Goal: Check status: Check status

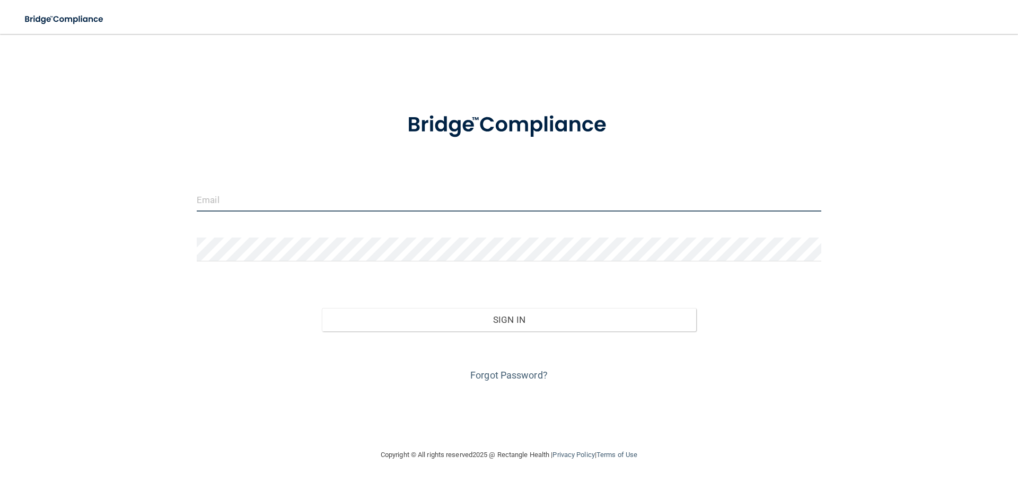
click at [375, 194] on input "email" at bounding box center [509, 200] width 624 height 24
type input "[EMAIL_ADDRESS][DOMAIN_NAME]"
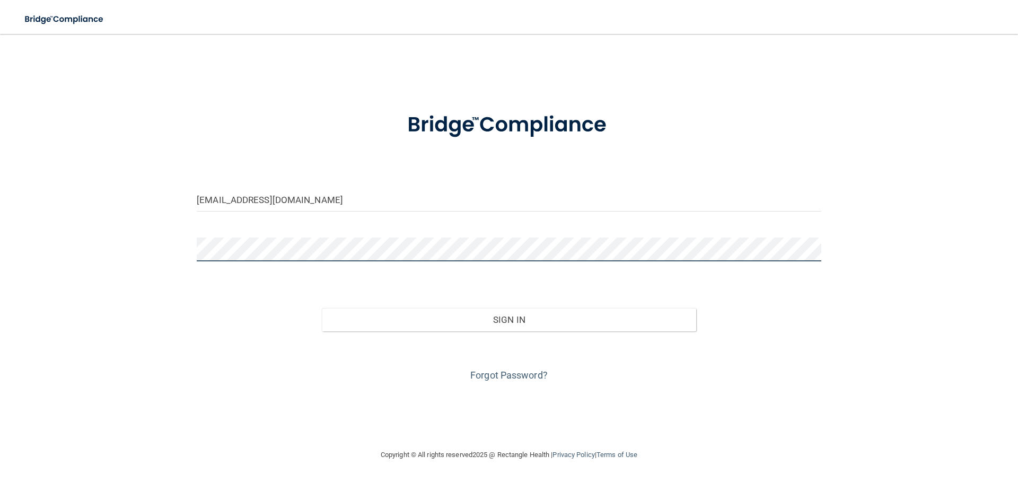
click at [322, 308] on button "Sign In" at bounding box center [509, 319] width 375 height 23
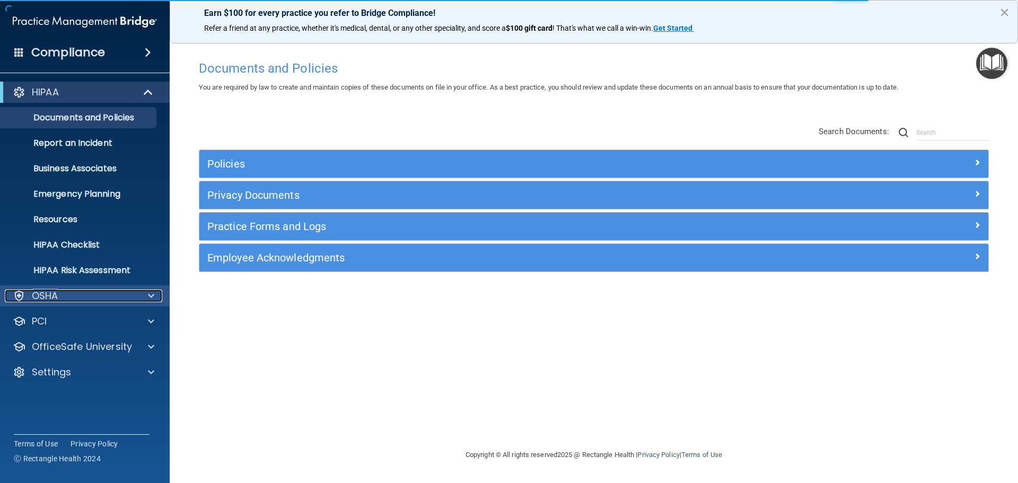
click at [98, 301] on div "OSHA" at bounding box center [70, 295] width 131 height 13
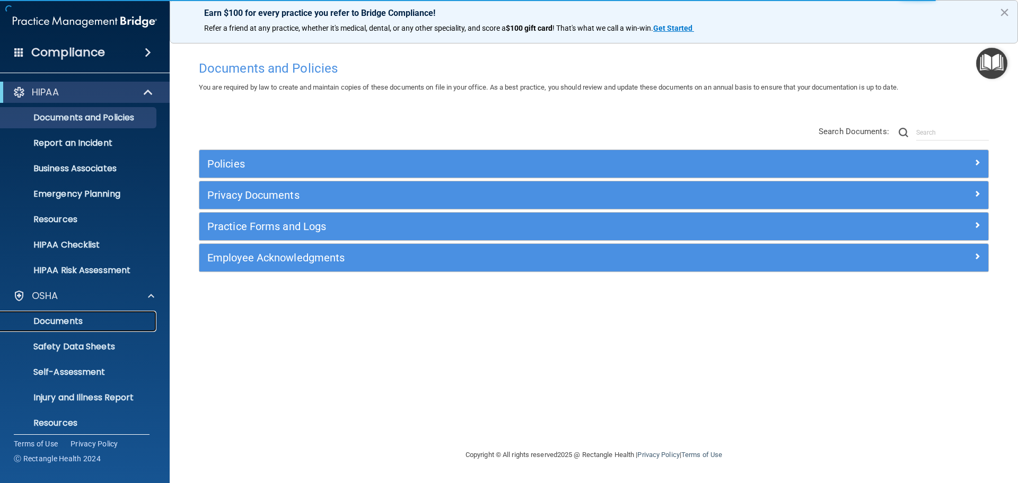
click at [111, 317] on p "Documents" at bounding box center [79, 321] width 145 height 11
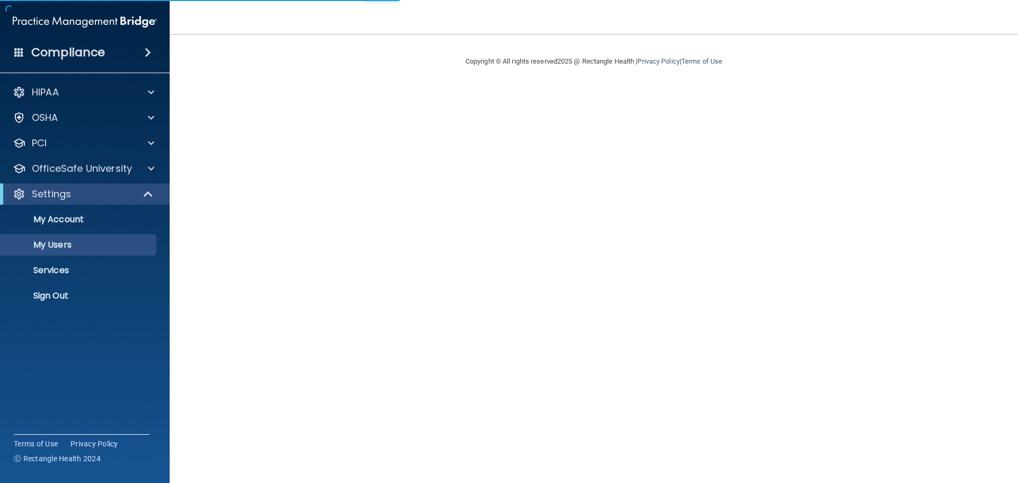
select select "20"
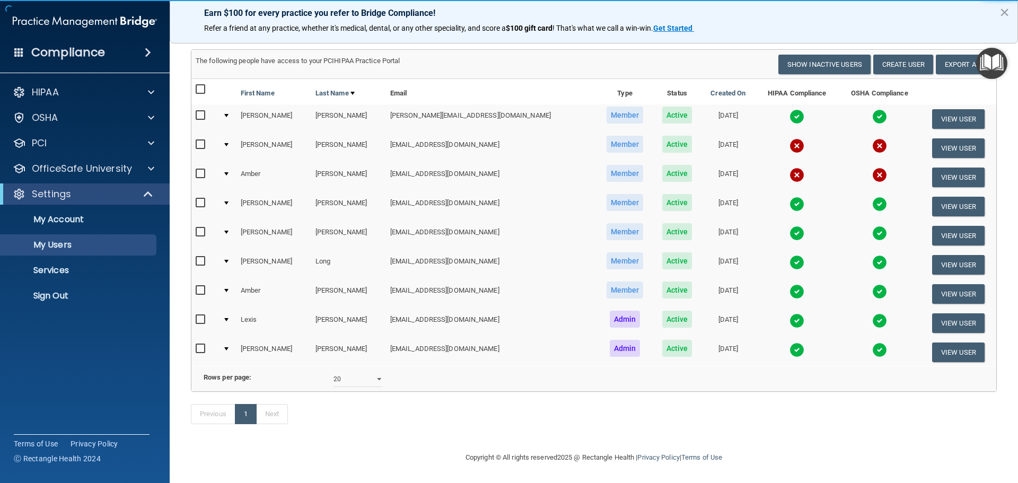
scroll to position [74, 0]
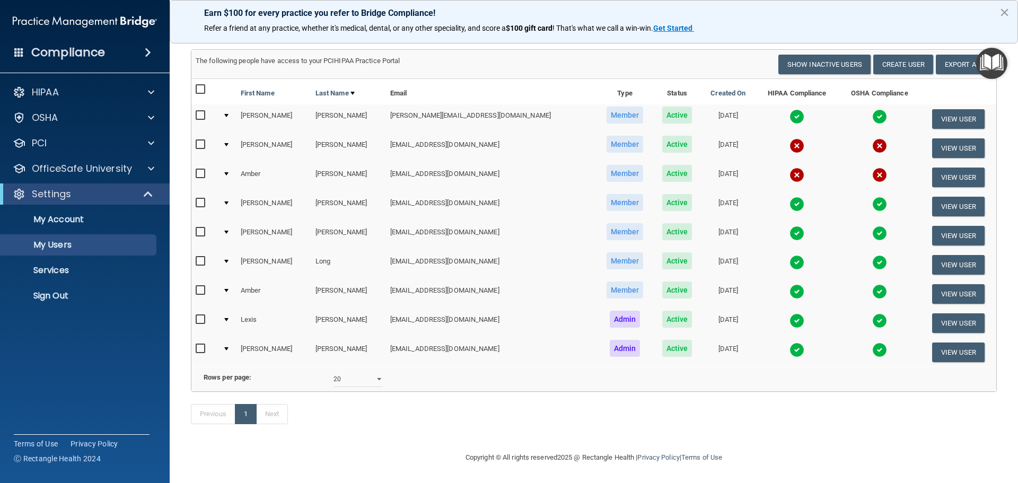
click at [872, 284] on img at bounding box center [879, 291] width 15 height 15
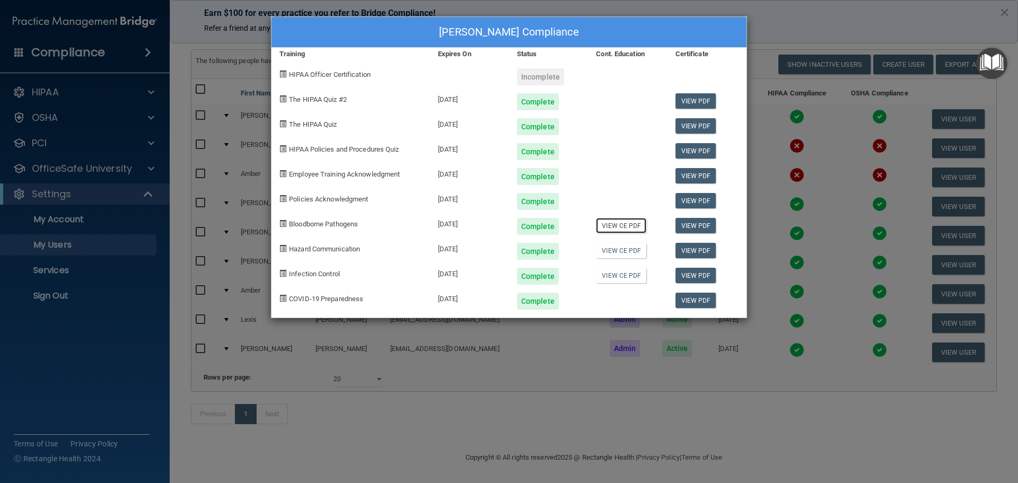
click at [615, 226] on link "View CE PDF" at bounding box center [621, 225] width 50 height 15
click at [625, 250] on link "View CE PDF" at bounding box center [621, 250] width 50 height 15
click at [617, 275] on link "View CE PDF" at bounding box center [621, 275] width 50 height 15
click at [800, 19] on div "[PERSON_NAME] Compliance Training Expires On Status Cont. Education Certificate…" at bounding box center [509, 241] width 1018 height 483
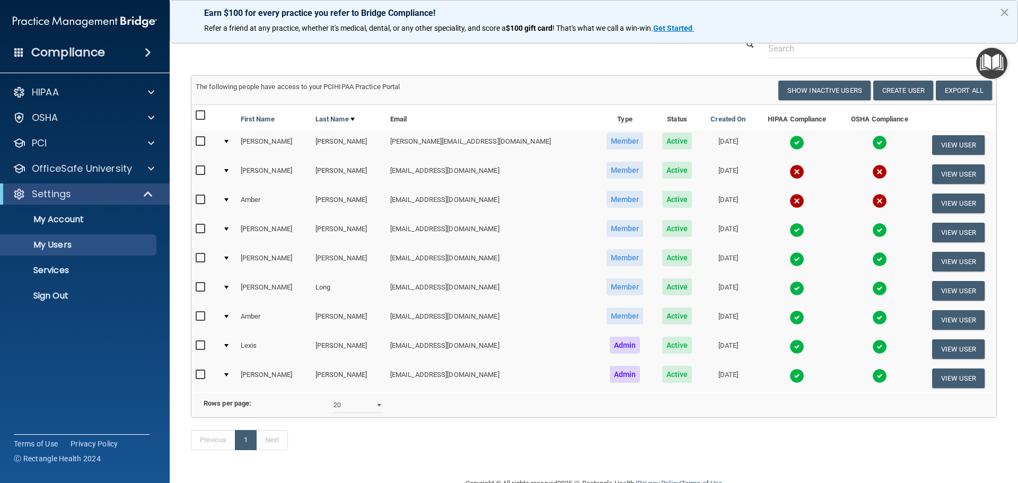
scroll to position [0, 0]
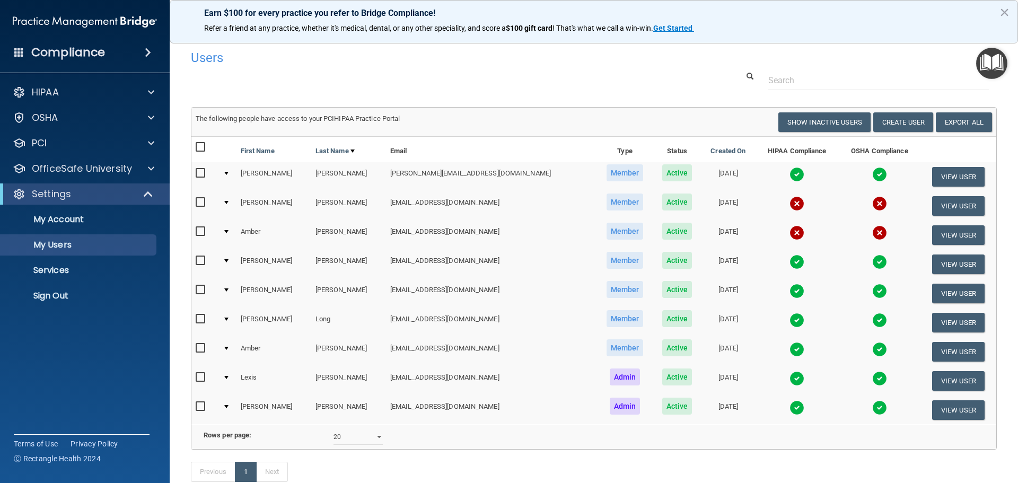
click at [789, 351] on img at bounding box center [796, 349] width 15 height 15
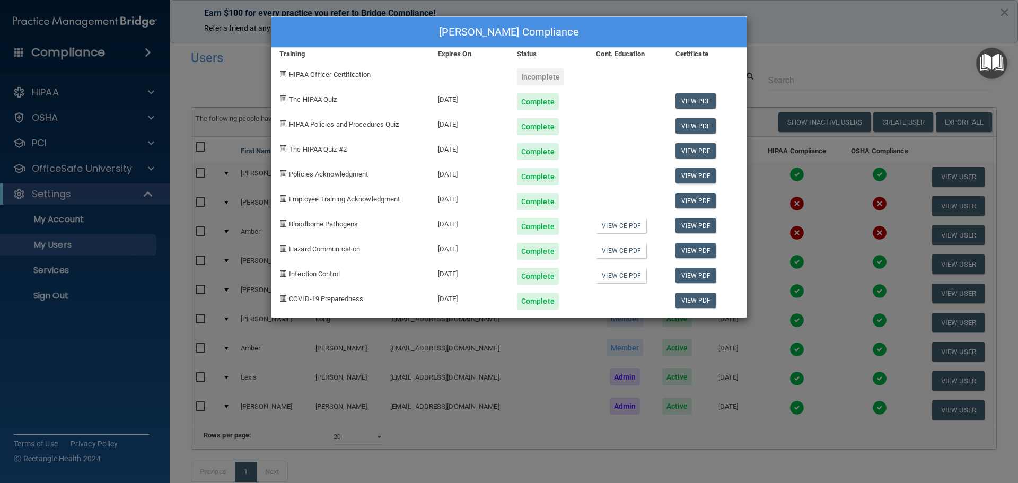
click at [800, 64] on div "Amber Moody's Compliance Training Expires On Status Cont. Education Certificate…" at bounding box center [509, 241] width 1018 height 483
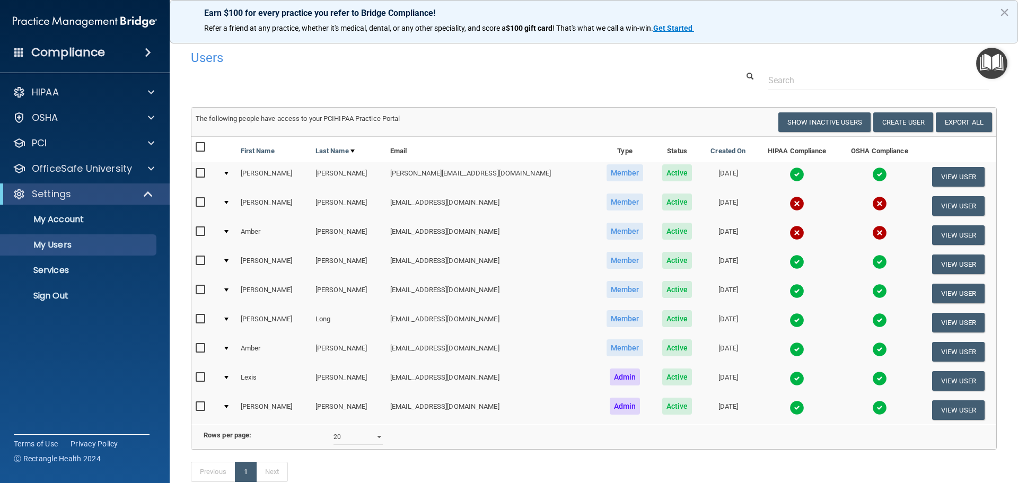
click at [789, 378] on img at bounding box center [796, 378] width 15 height 15
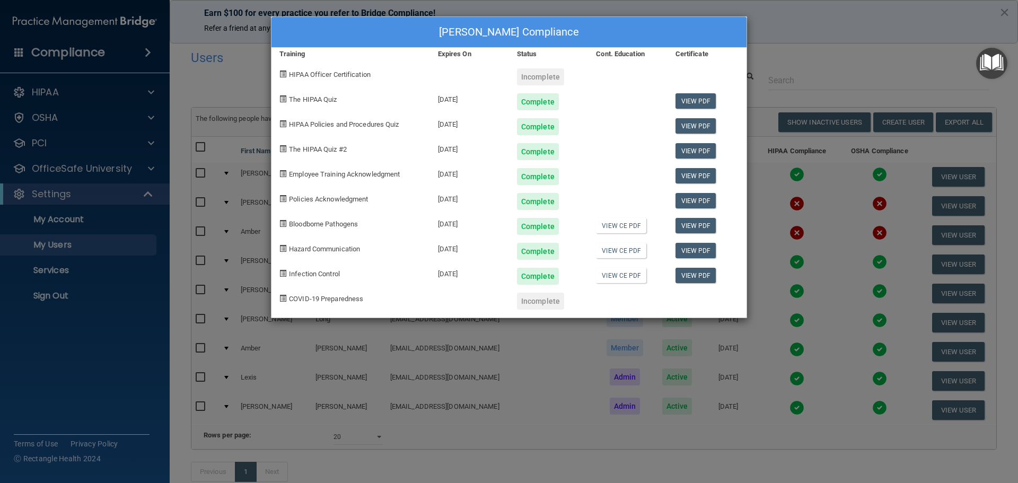
click at [282, 100] on span at bounding box center [282, 98] width 7 height 7
click at [817, 54] on div "Lexis Newton's Compliance Training Expires On Status Cont. Education Certificat…" at bounding box center [509, 241] width 1018 height 483
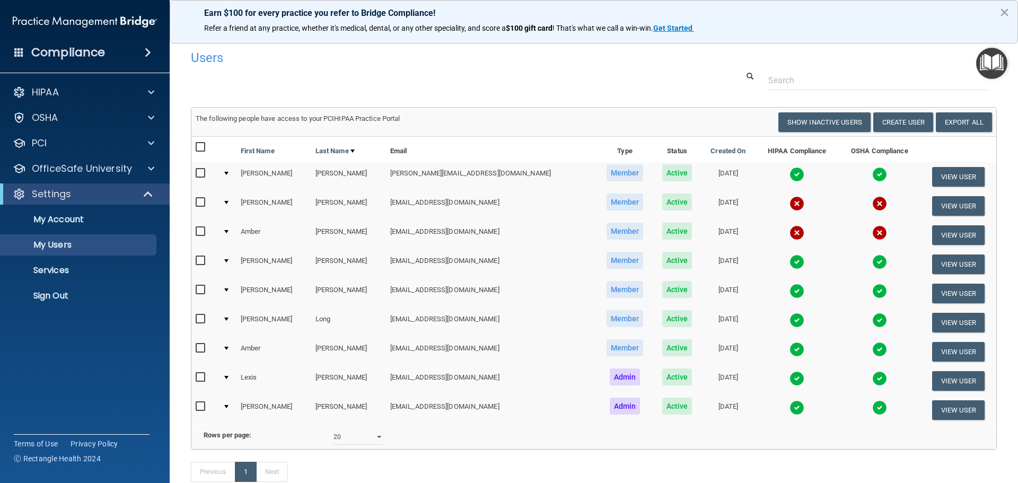
click at [1006, 12] on button "×" at bounding box center [1004, 12] width 10 height 17
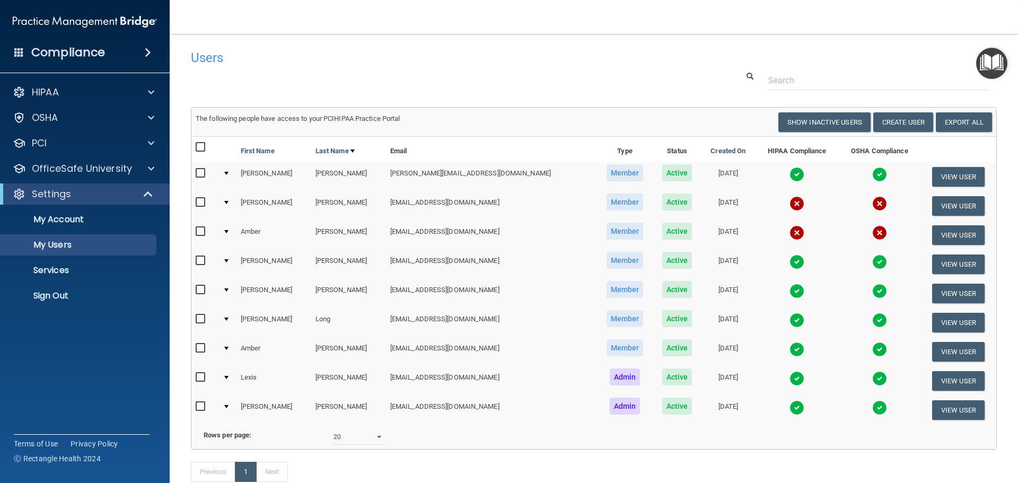
click at [789, 204] on img at bounding box center [796, 203] width 15 height 15
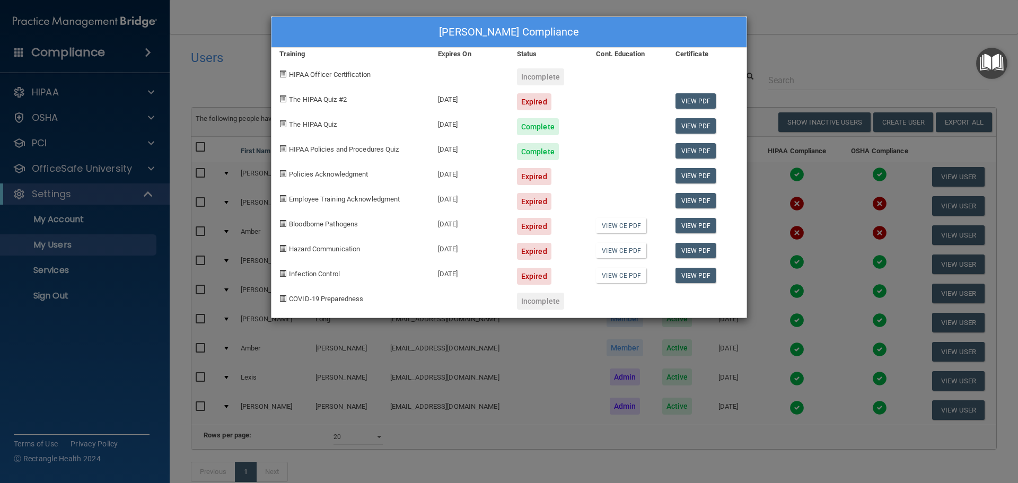
click at [753, 6] on div "Gregory Calloway's Compliance Training Expires On Status Cont. Education Certif…" at bounding box center [509, 241] width 1018 height 483
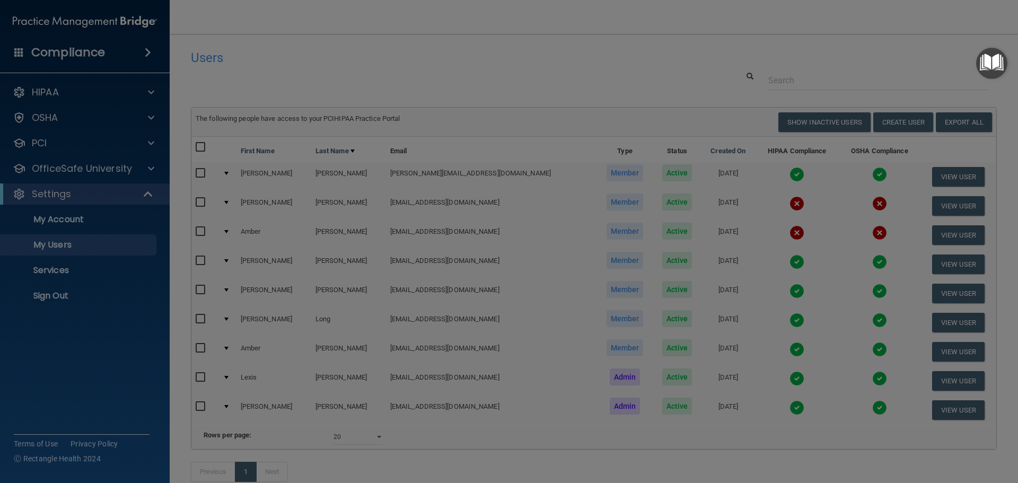
click at [809, 24] on div "Gregory Calloway's Compliance Training Expires On Status Cont. Education Certif…" at bounding box center [509, 241] width 1018 height 483
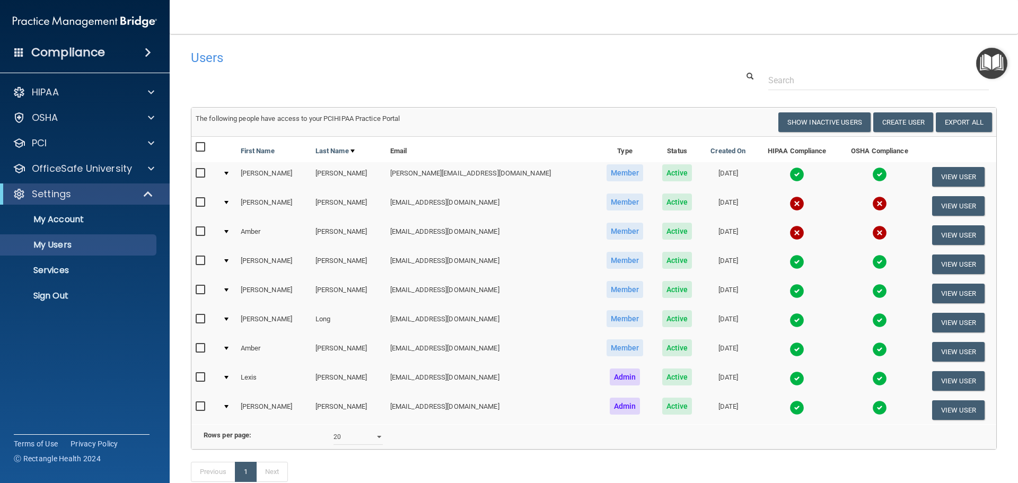
click at [789, 232] on img at bounding box center [796, 232] width 15 height 15
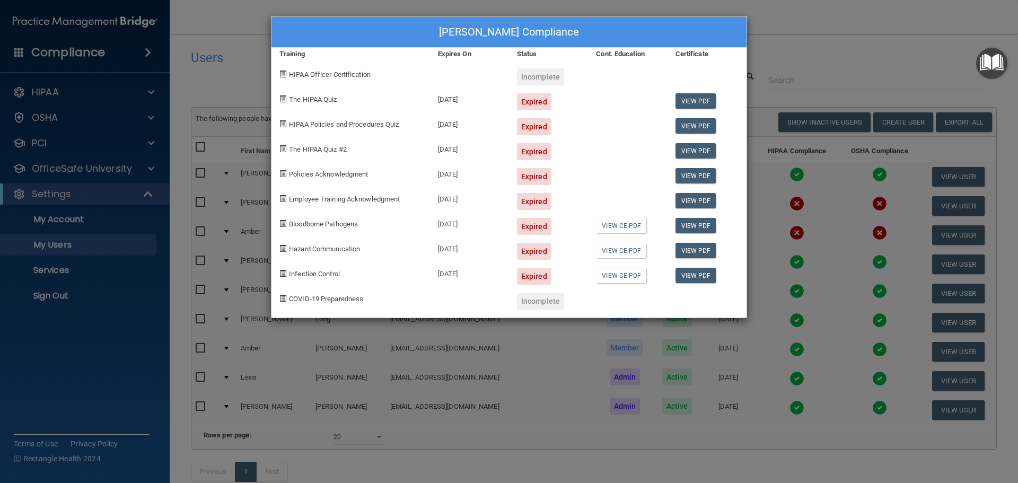
click at [869, 47] on div "Amber Calloway's Compliance Training Expires On Status Cont. Education Certific…" at bounding box center [509, 241] width 1018 height 483
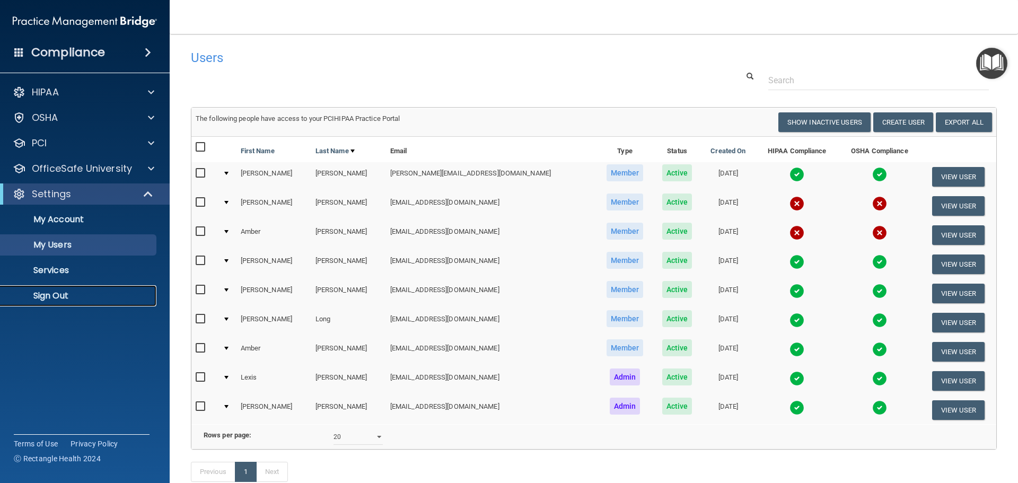
click at [52, 288] on link "Sign Out" at bounding box center [72, 295] width 167 height 21
